Goal: Task Accomplishment & Management: Use online tool/utility

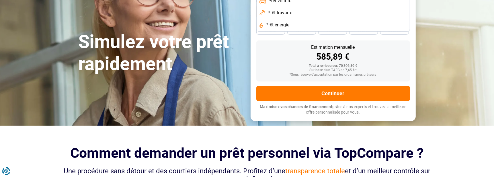
scroll to position [115, 0]
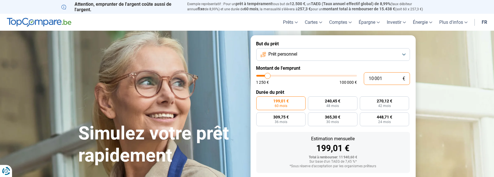
click at [376, 76] on input "10 001" at bounding box center [387, 78] width 46 height 13
type input "4"
type input "1250"
type input "48"
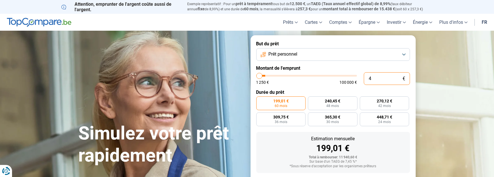
type input "1250"
type input "480"
type input "1250"
type input "4 800"
type input "4750"
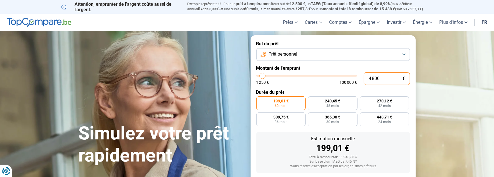
type input "48 000"
type input "48000"
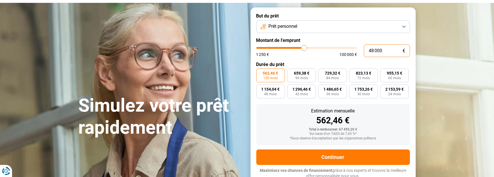
scroll to position [30, 0]
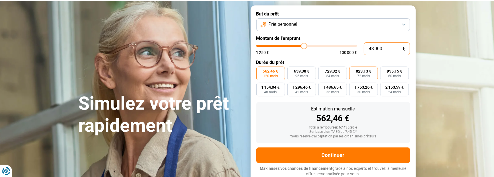
type input "4 800"
type input "4750"
type input "480"
type input "1250"
type input "48"
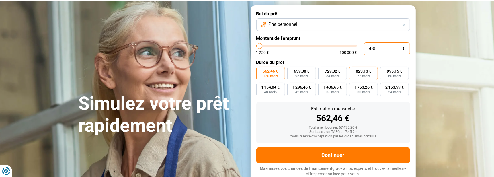
type input "1250"
type input "4"
type input "1250"
type input "0"
type input "1250"
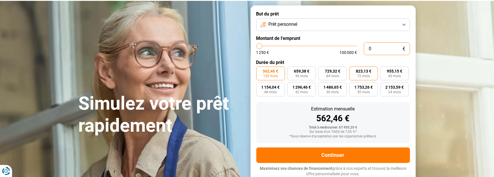
type input "5"
type input "1250"
type input "55"
type input "1250"
type input "550"
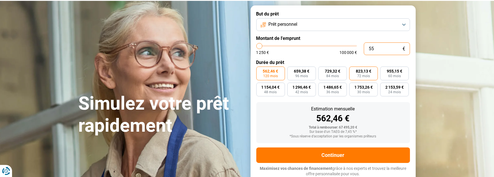
type input "1250"
type input "5 500"
type input "5500"
type input "55 000"
type input "55000"
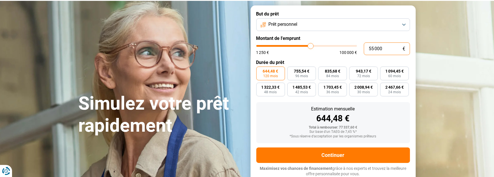
type input "55 000"
